Goal: Task Accomplishment & Management: Manage account settings

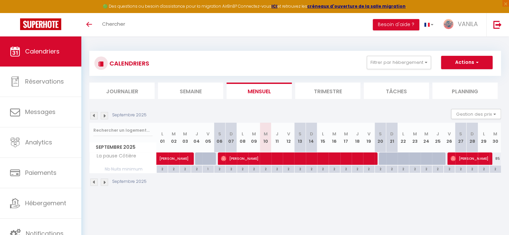
click at [104, 118] on img at bounding box center [104, 115] width 7 height 7
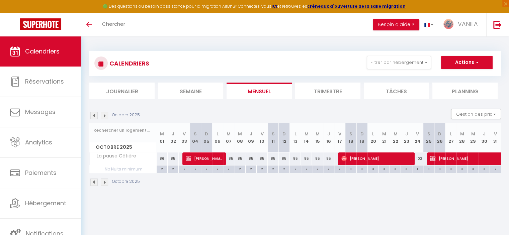
click at [91, 113] on img at bounding box center [93, 115] width 7 height 7
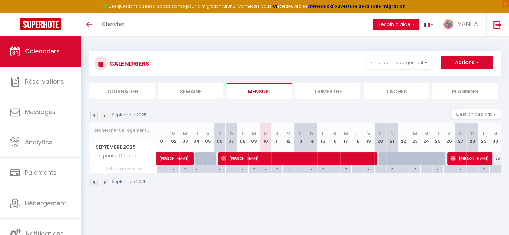
click at [107, 113] on img at bounding box center [104, 115] width 7 height 7
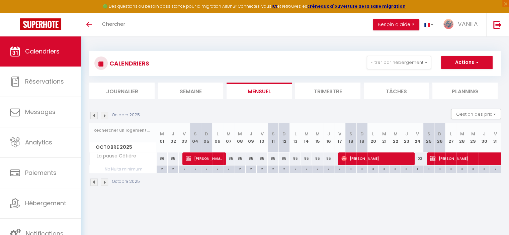
click at [107, 114] on img at bounding box center [104, 115] width 7 height 7
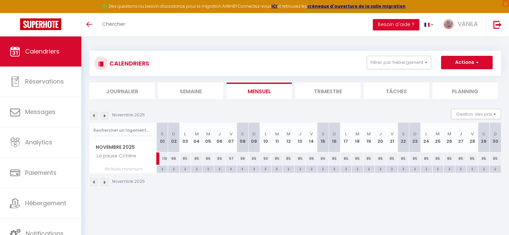
click at [104, 115] on img at bounding box center [104, 115] width 7 height 7
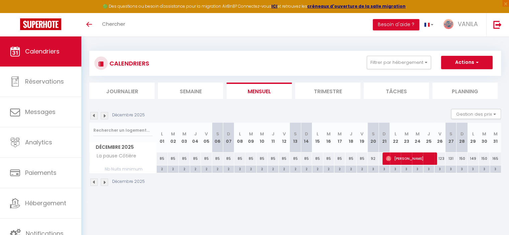
click at [95, 115] on img at bounding box center [93, 115] width 7 height 7
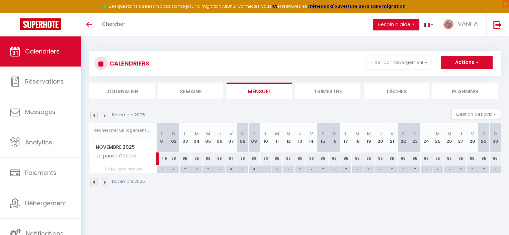
click at [105, 115] on img at bounding box center [104, 115] width 7 height 7
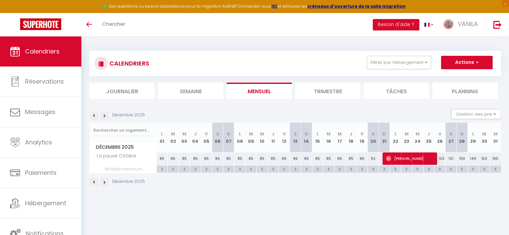
click at [96, 115] on img at bounding box center [93, 115] width 7 height 7
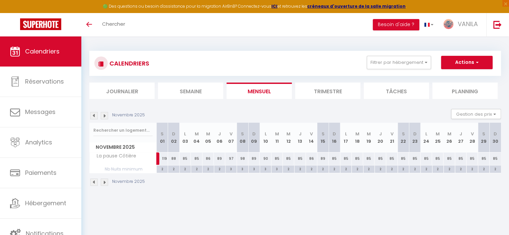
click at [96, 115] on img at bounding box center [93, 115] width 7 height 7
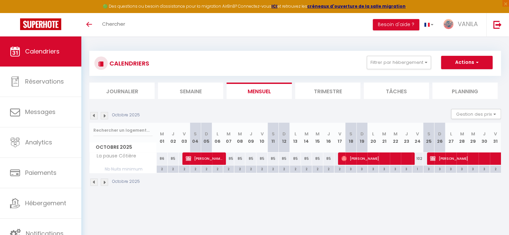
click at [96, 115] on img at bounding box center [93, 115] width 7 height 7
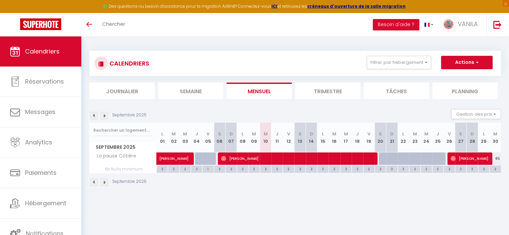
click at [96, 115] on img at bounding box center [93, 115] width 7 height 7
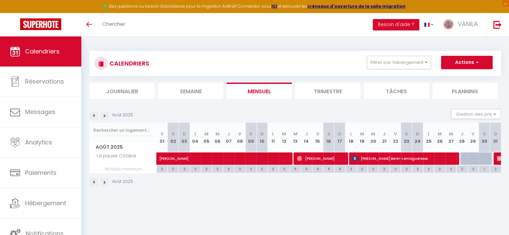
click at [96, 115] on img at bounding box center [93, 115] width 7 height 7
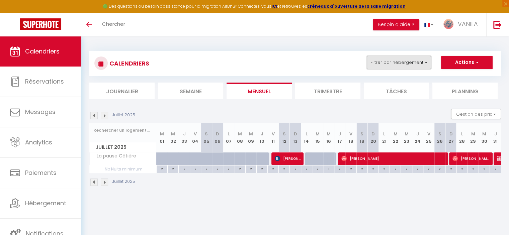
click at [377, 61] on button "Filtrer par hébergement" at bounding box center [399, 62] width 64 height 13
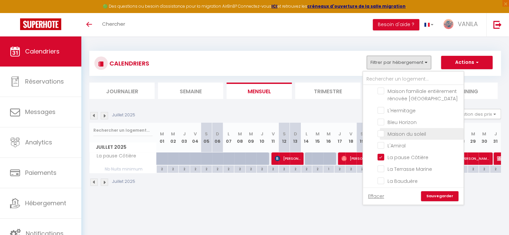
scroll to position [167, 0]
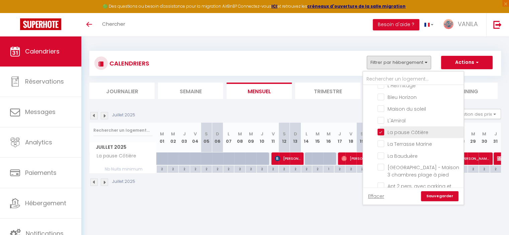
click at [381, 131] on input "La pause Côtière" at bounding box center [419, 131] width 84 height 7
checkbox input "false"
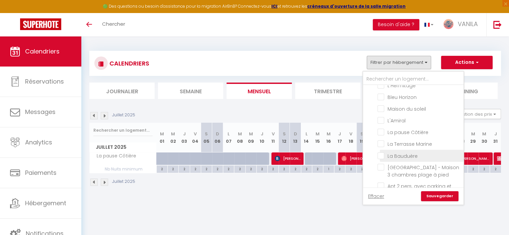
click at [383, 152] on input "La Bauduère" at bounding box center [419, 155] width 84 height 7
checkbox input "true"
checkbox input "false"
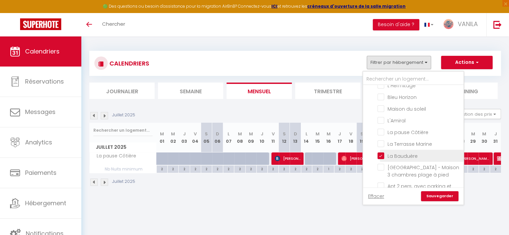
checkbox input "false"
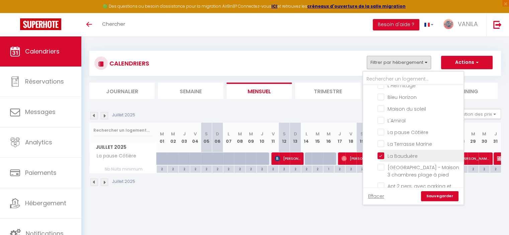
checkbox input "false"
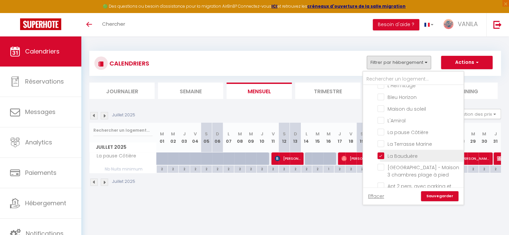
checkbox input "false"
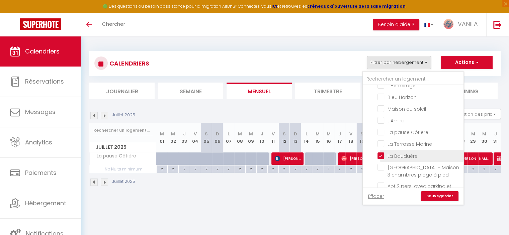
checkbox input "false"
click at [445, 195] on link "Sauvegarder" at bounding box center [439, 196] width 37 height 10
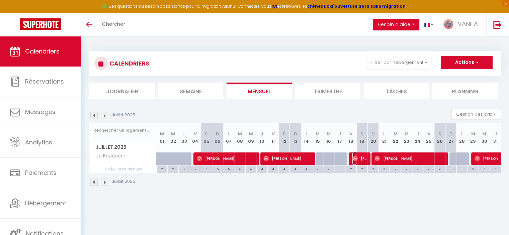
click at [354, 159] on img at bounding box center [354, 158] width 5 height 5
select select "OK"
select select "0"
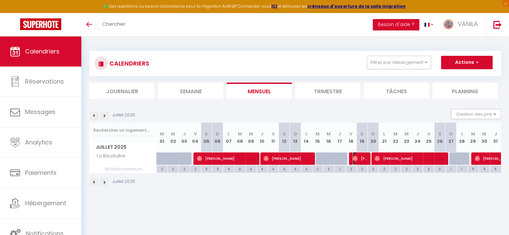
select select "1"
select select
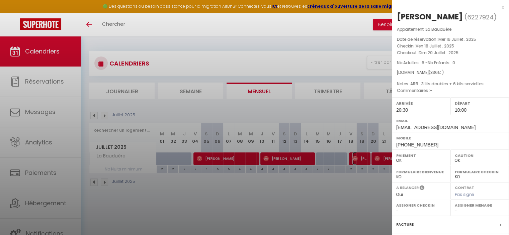
select select "13636"
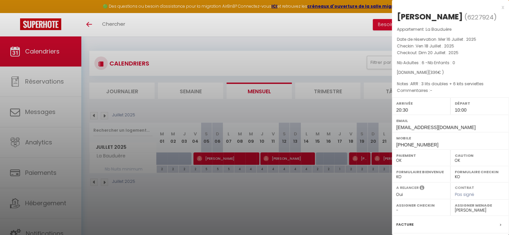
click at [343, 198] on div at bounding box center [254, 117] width 509 height 235
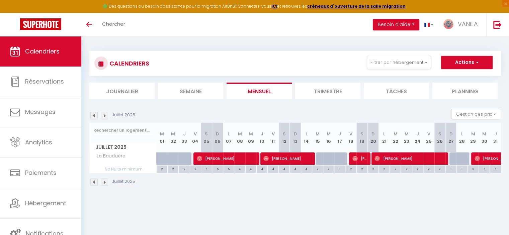
click at [103, 116] on img at bounding box center [104, 115] width 7 height 7
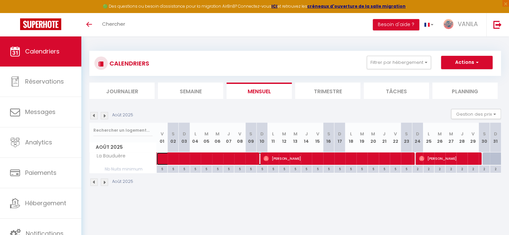
click at [249, 163] on span at bounding box center [233, 159] width 138 height 13
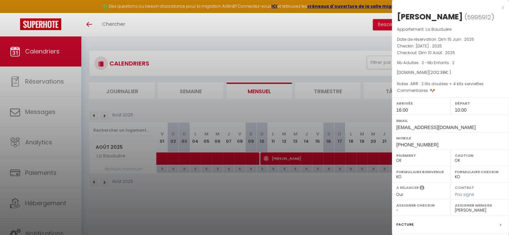
click at [335, 209] on div at bounding box center [254, 117] width 509 height 235
